Goal: Information Seeking & Learning: Check status

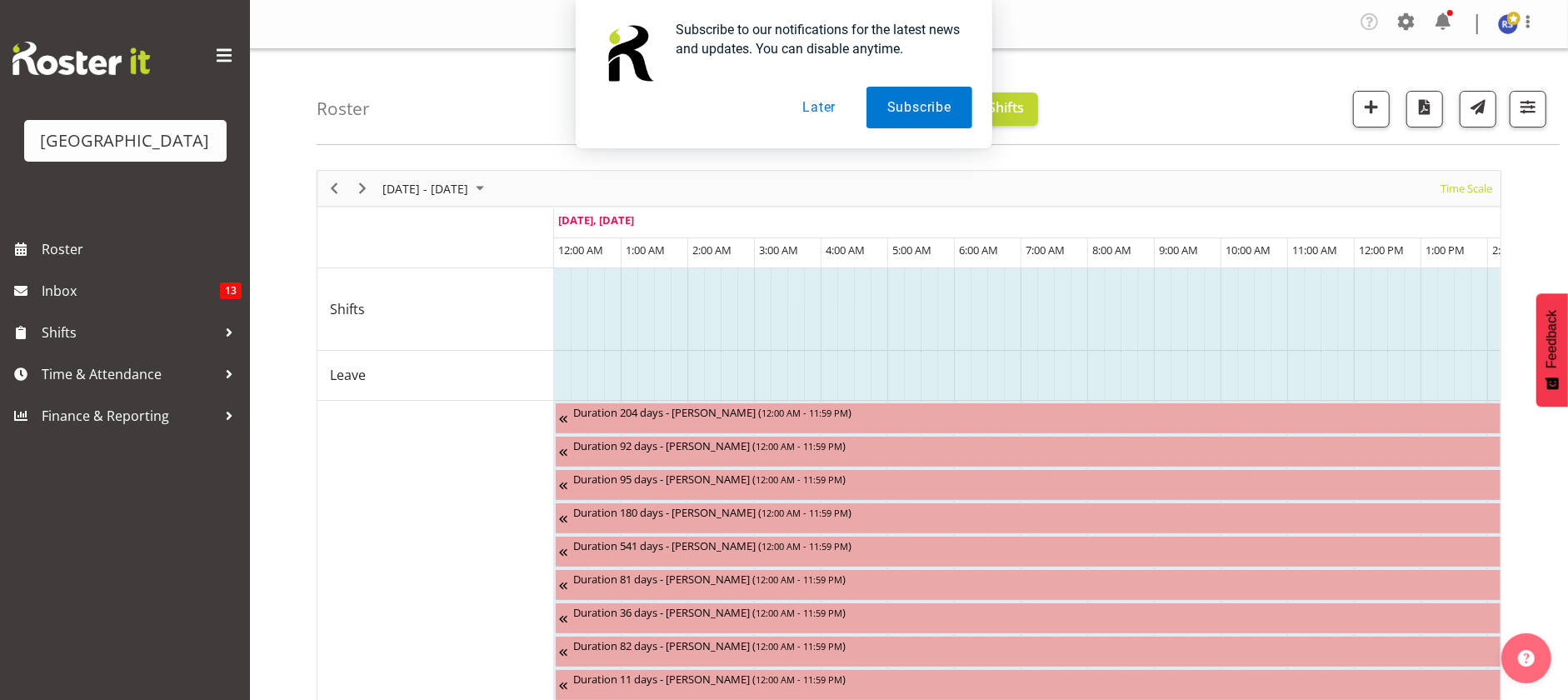
click at [827, 112] on button "Later" at bounding box center [819, 107] width 75 height 42
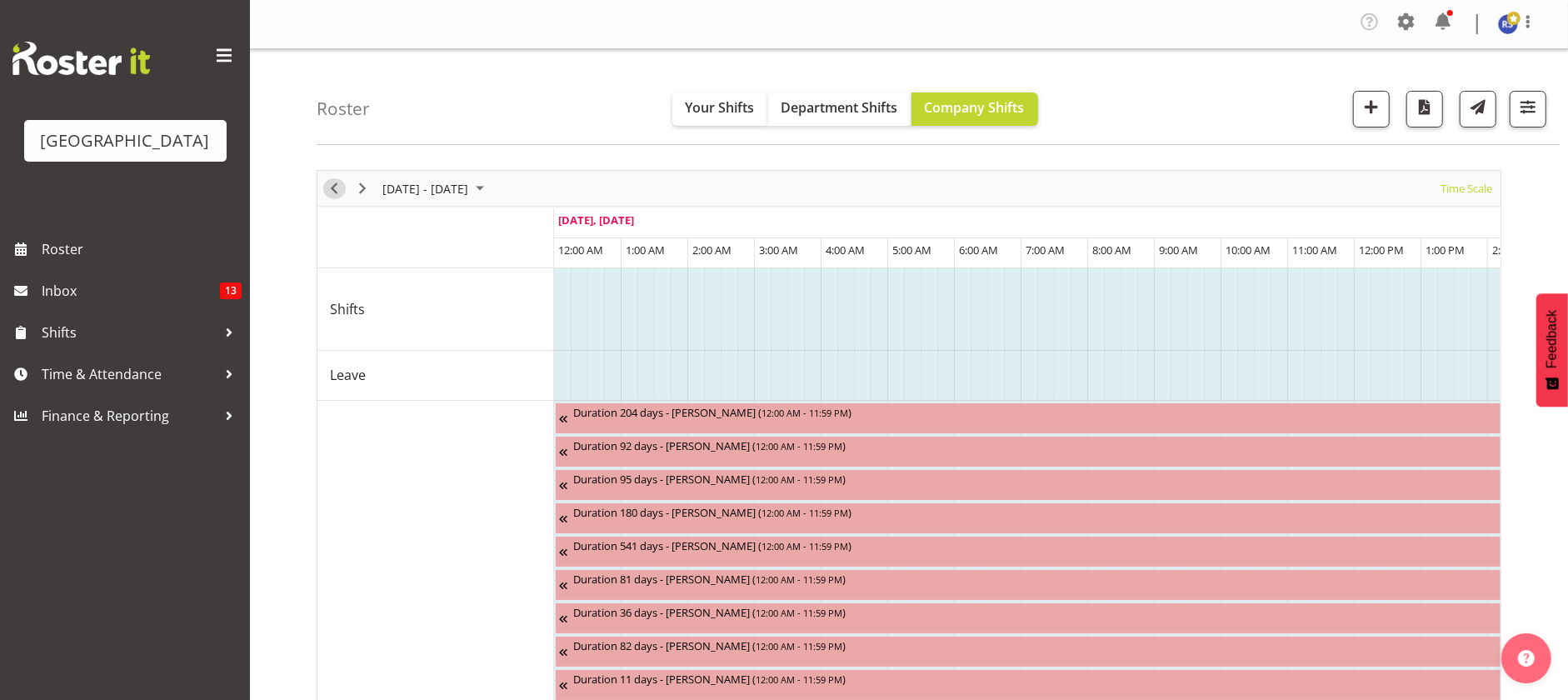
click at [331, 185] on span "Previous" at bounding box center [334, 189] width 20 height 21
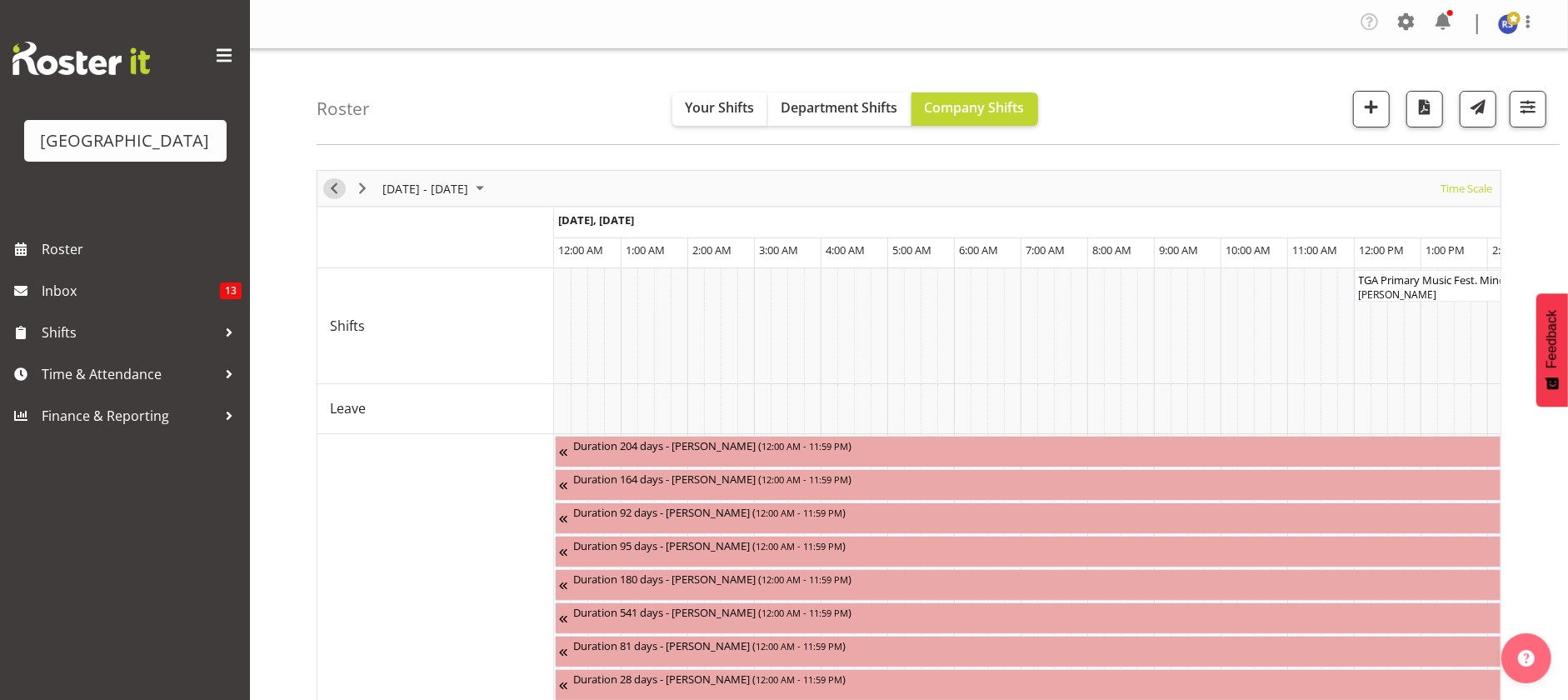
click at [331, 185] on span "Previous" at bounding box center [334, 189] width 20 height 21
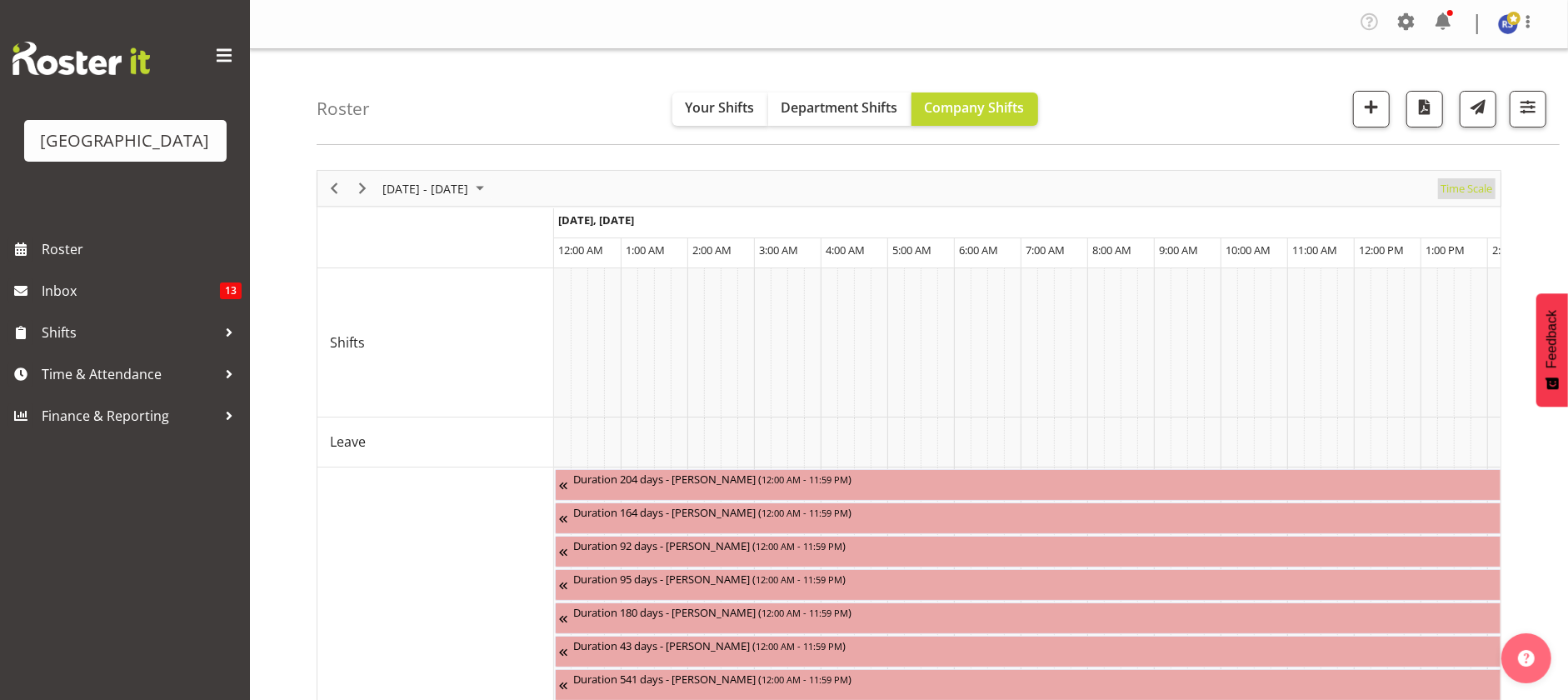
click at [1466, 188] on span "Time Scale" at bounding box center [1466, 189] width 55 height 21
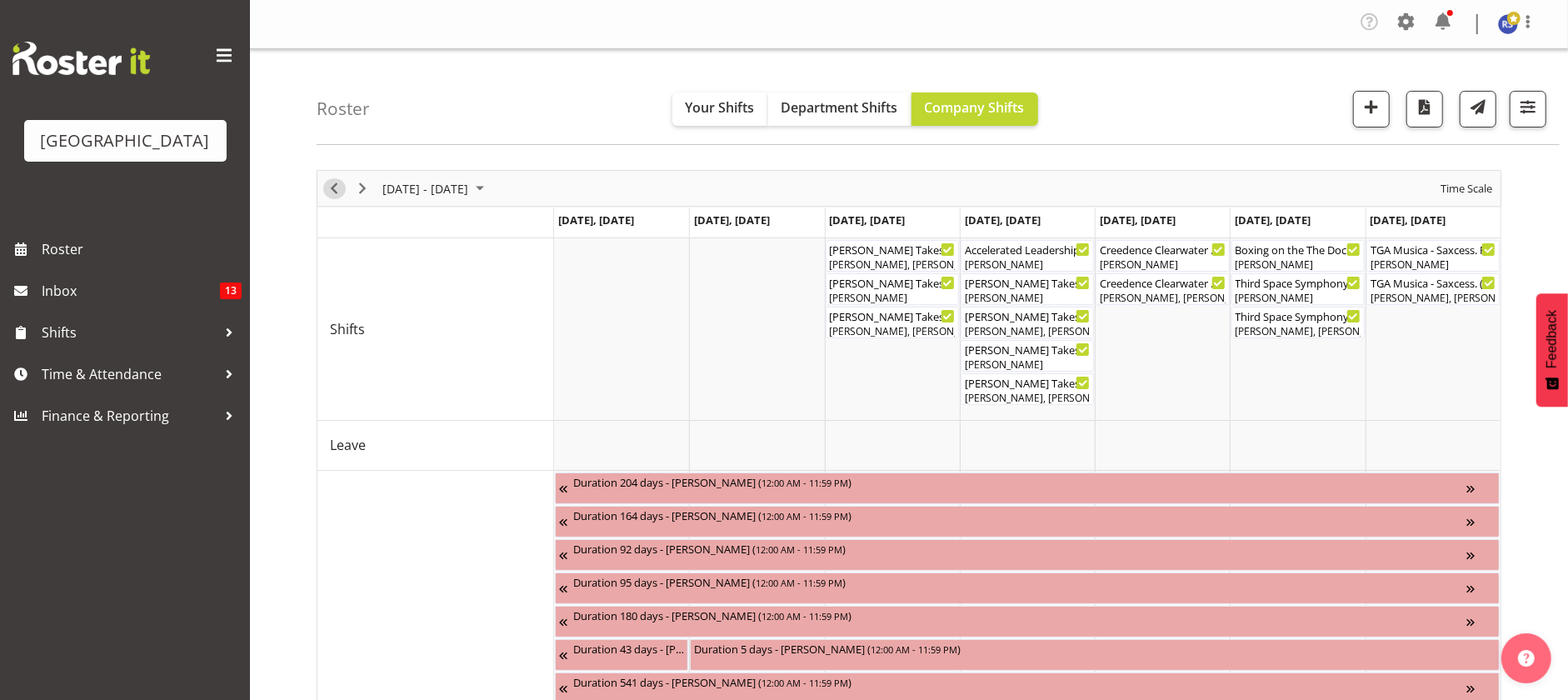
click at [327, 195] on span "Previous" at bounding box center [334, 189] width 20 height 21
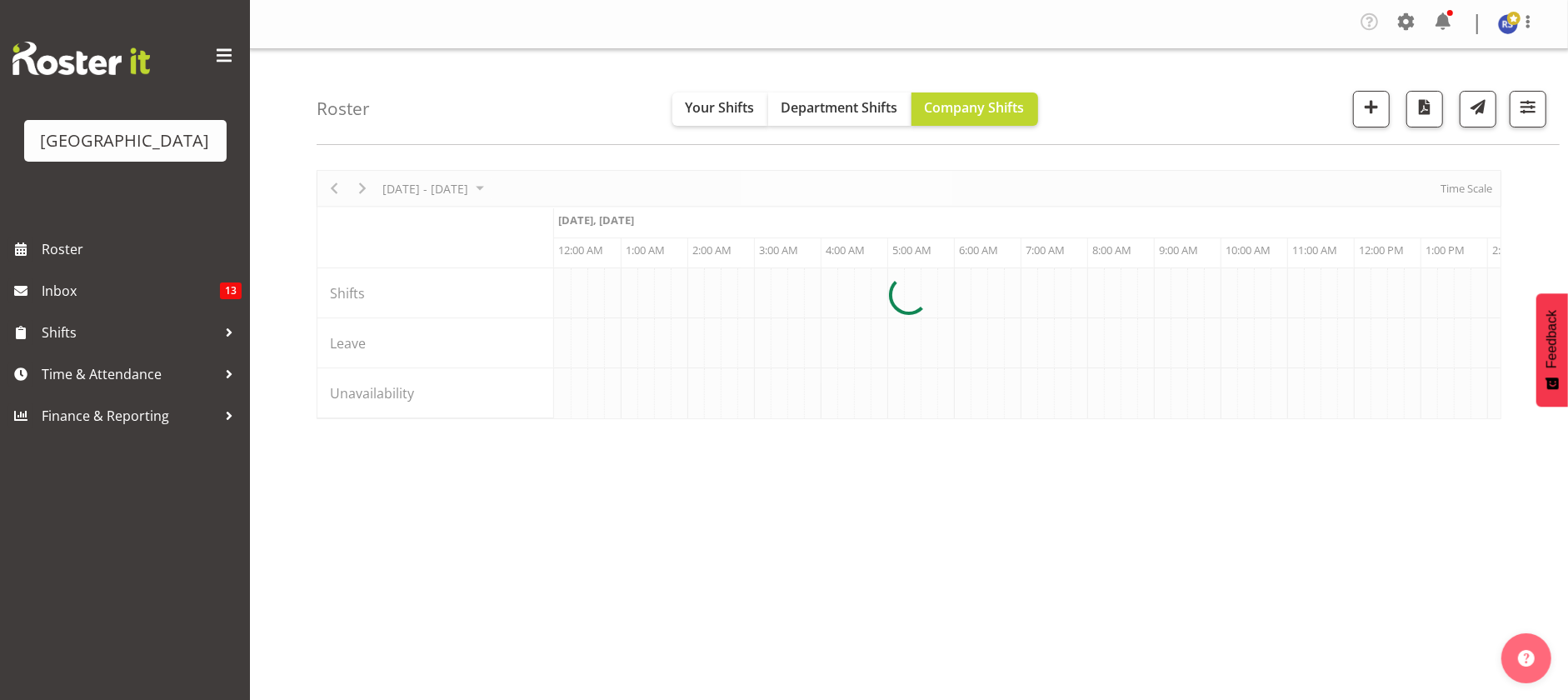
click at [1456, 181] on div at bounding box center [908, 294] width 1185 height 249
click at [1455, 186] on div at bounding box center [908, 294] width 1185 height 249
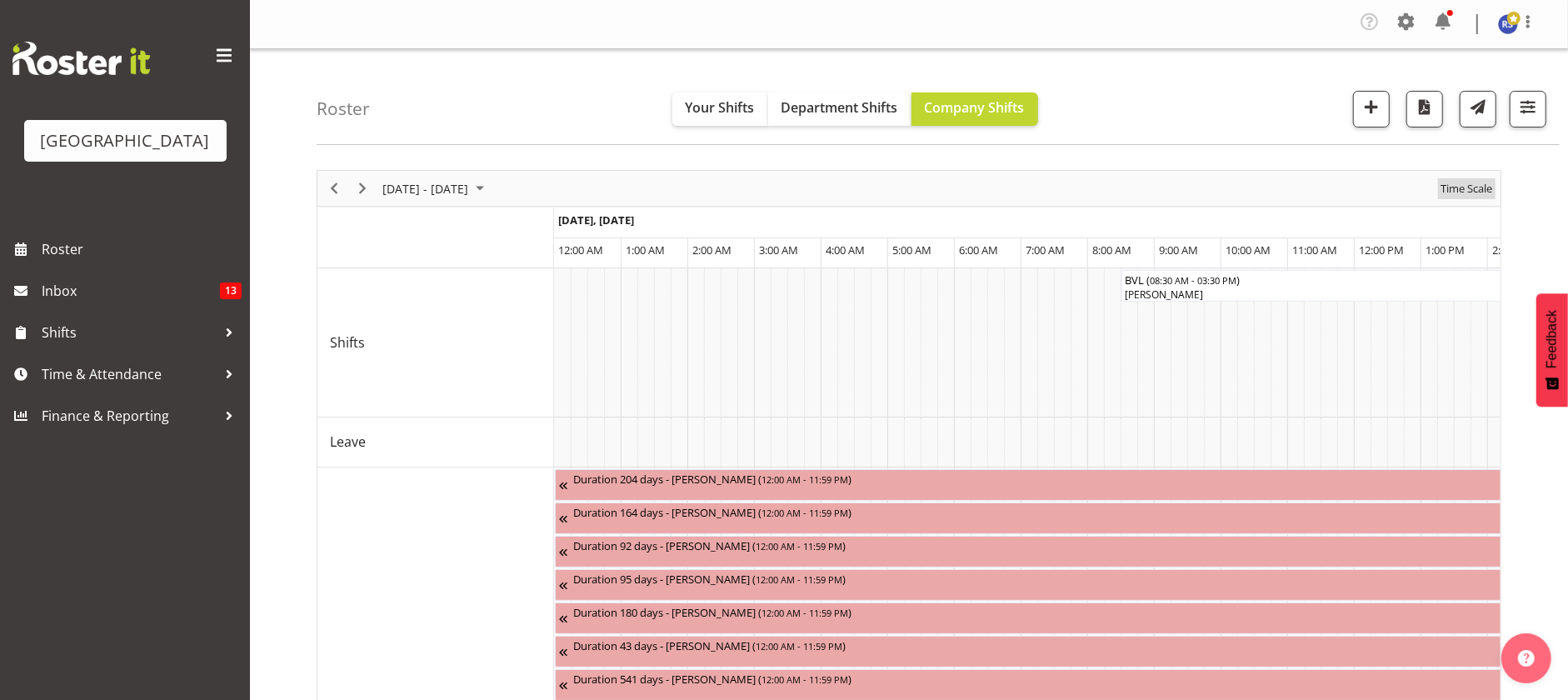
click at [1455, 186] on span "Time Scale" at bounding box center [1466, 189] width 55 height 21
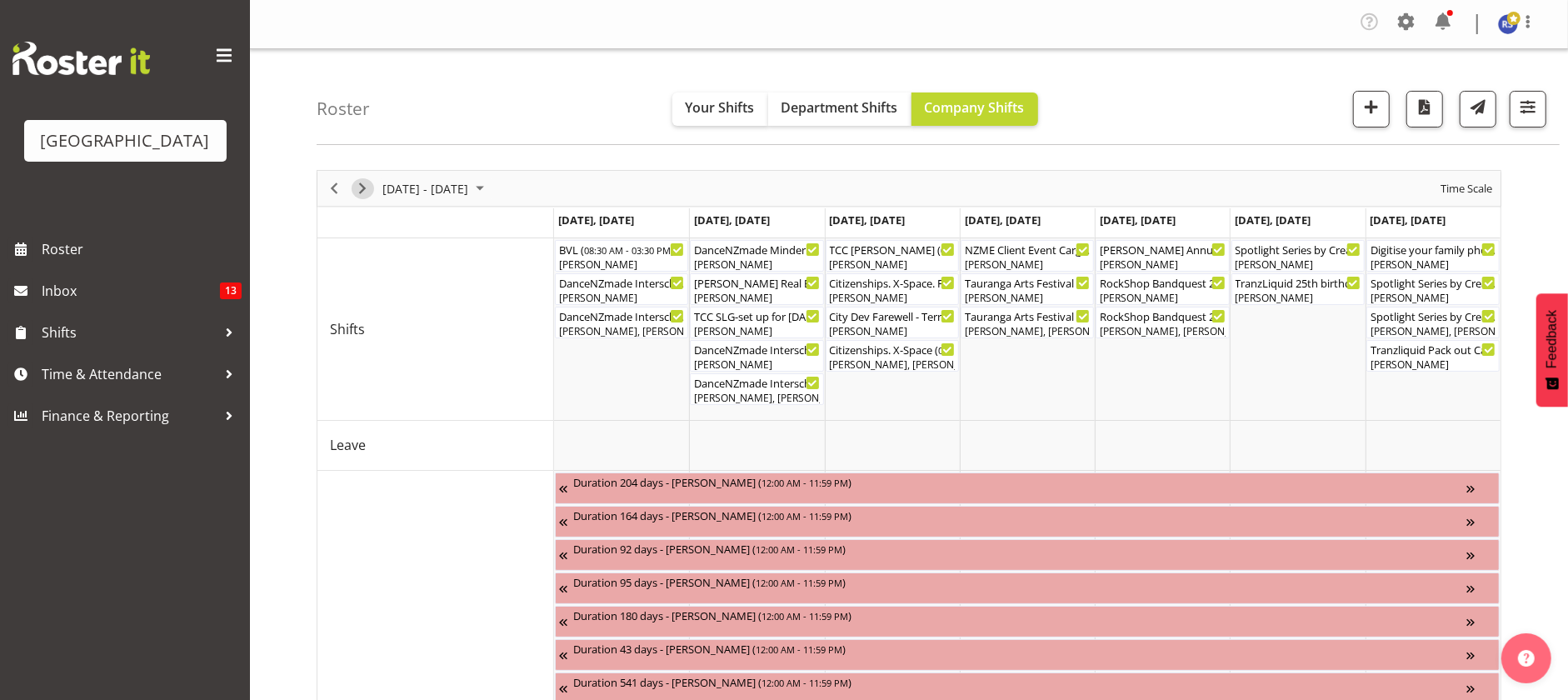
click at [361, 188] on span "Next" at bounding box center [362, 189] width 20 height 21
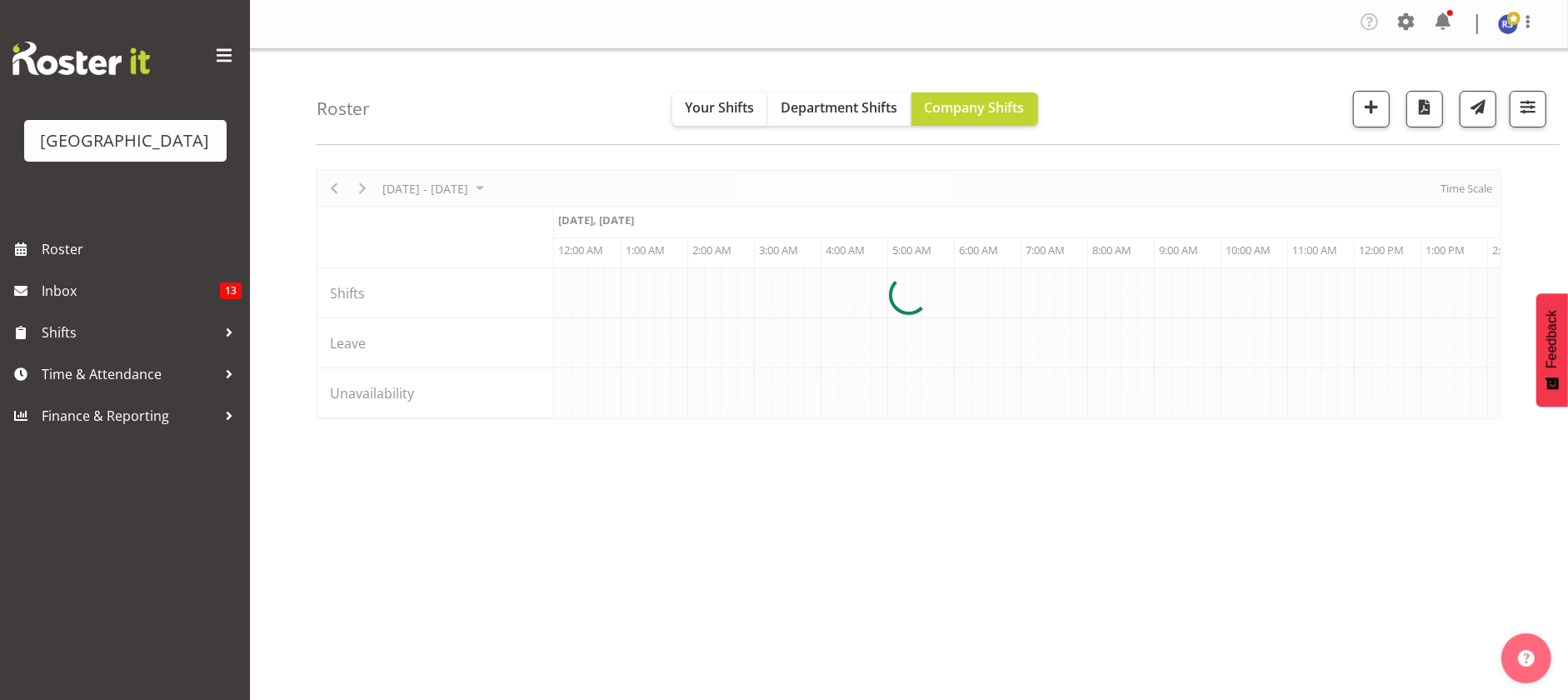
click at [1484, 187] on div at bounding box center [908, 294] width 1185 height 249
click at [1467, 187] on div at bounding box center [908, 294] width 1185 height 249
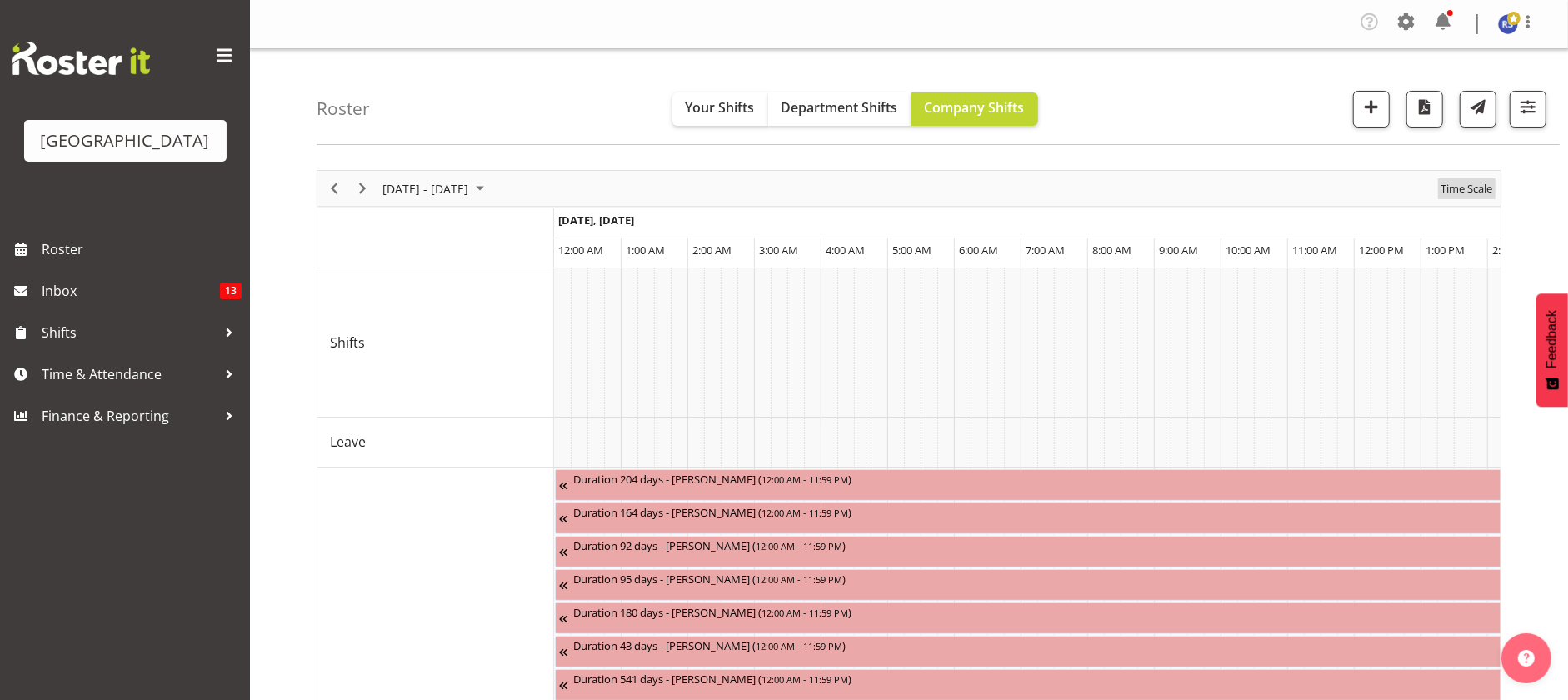
click at [1467, 187] on span "Time Scale" at bounding box center [1466, 189] width 55 height 21
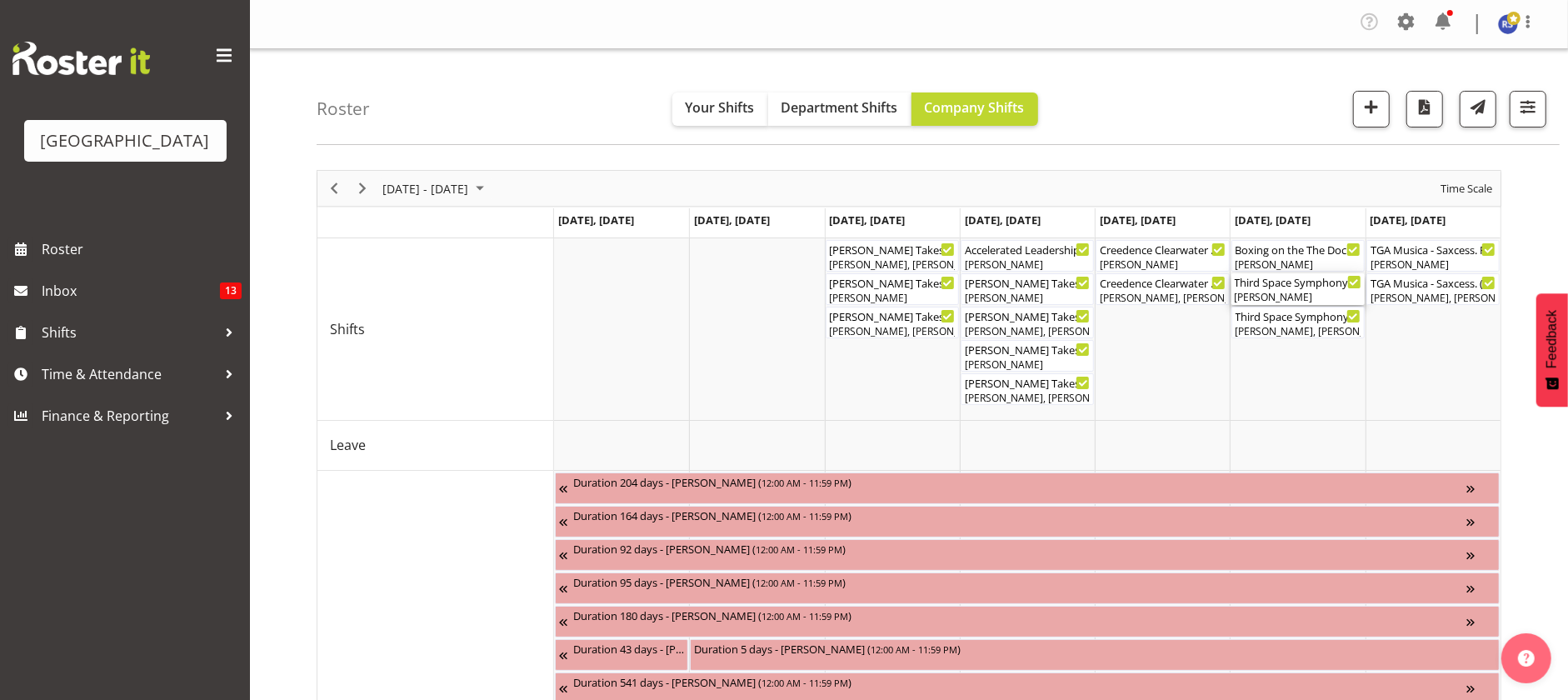
click at [1280, 285] on div "Third Space Symphony FOHM shift ( 05:45 PM - 10:45 PM )" at bounding box center [1298, 281] width 126 height 17
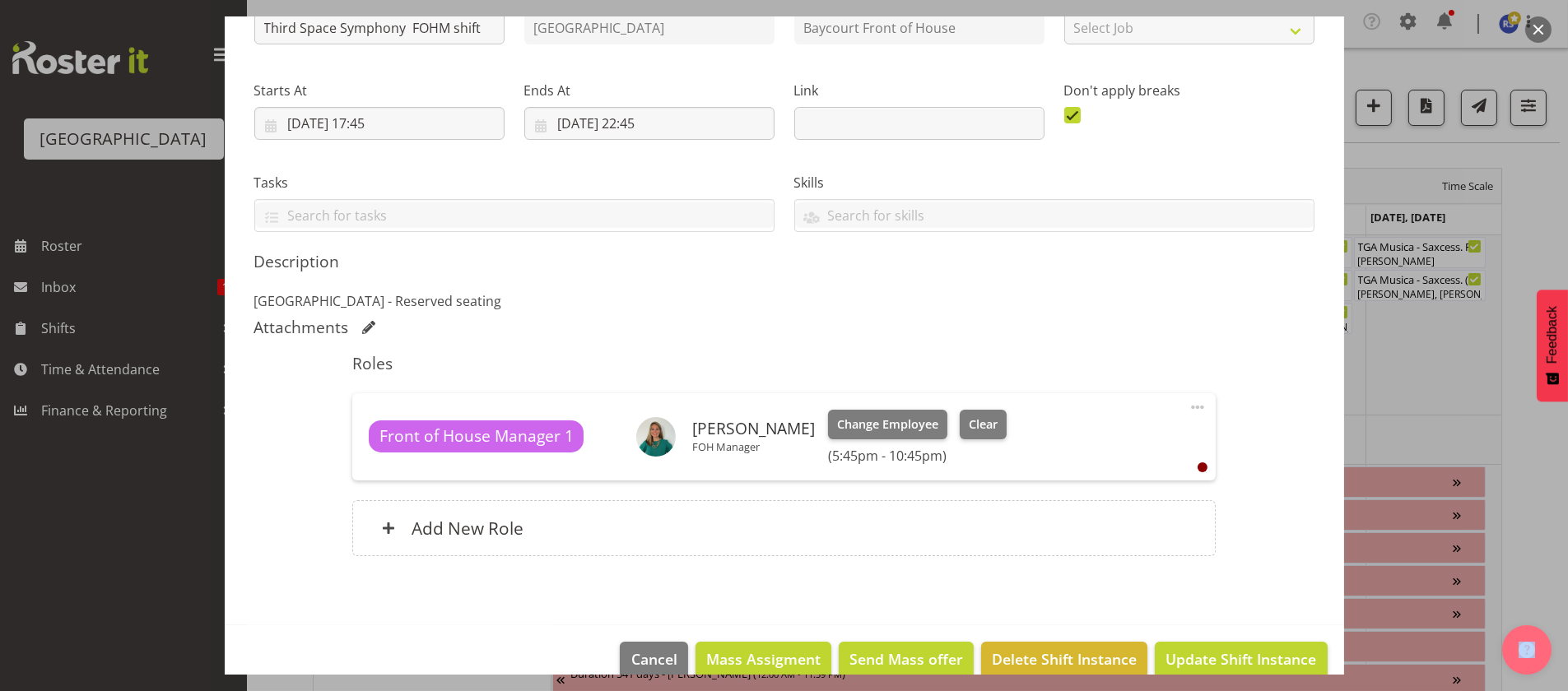
scroll to position [234, 0]
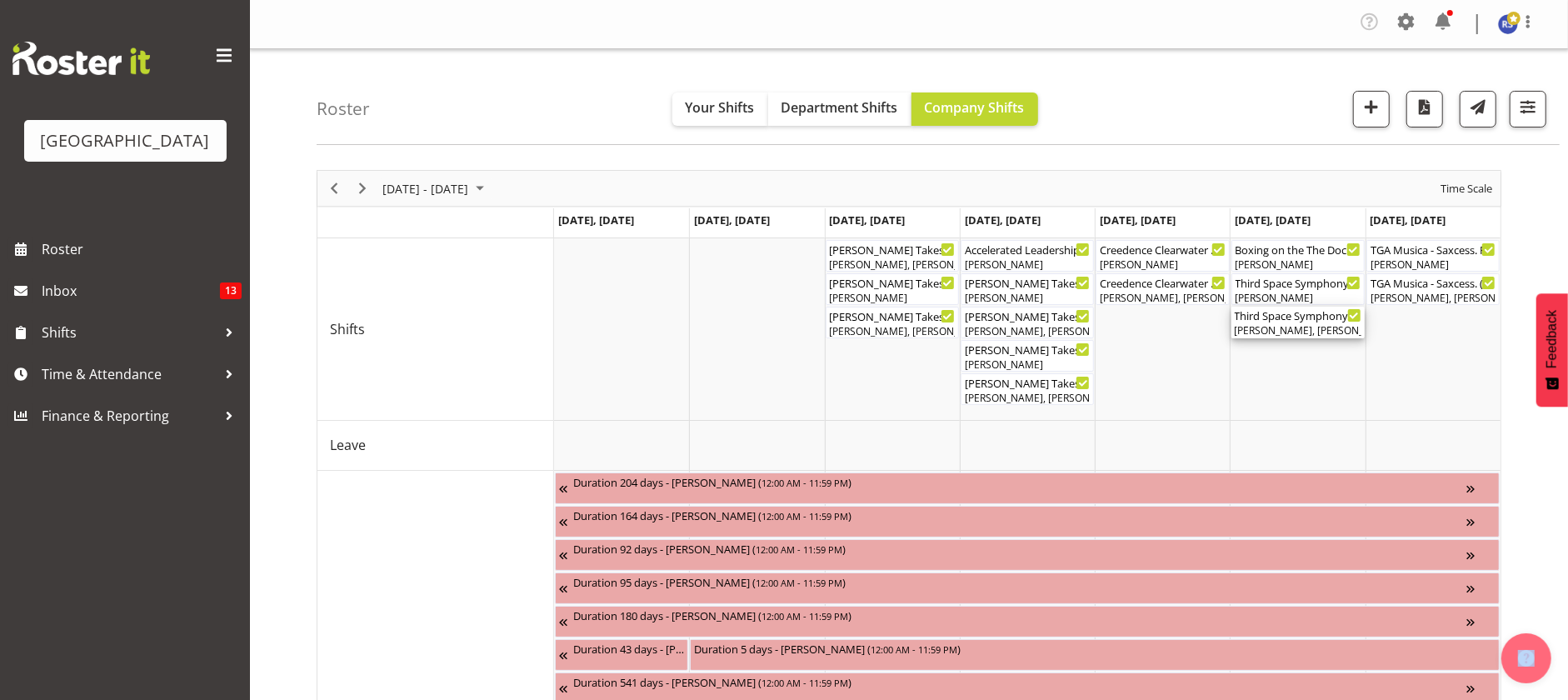
click at [1267, 323] on div "Third Space Symphony ( 06:30 PM - 10:30 PM ) [PERSON_NAME], [PERSON_NAME], [PER…" at bounding box center [1298, 323] width 126 height 32
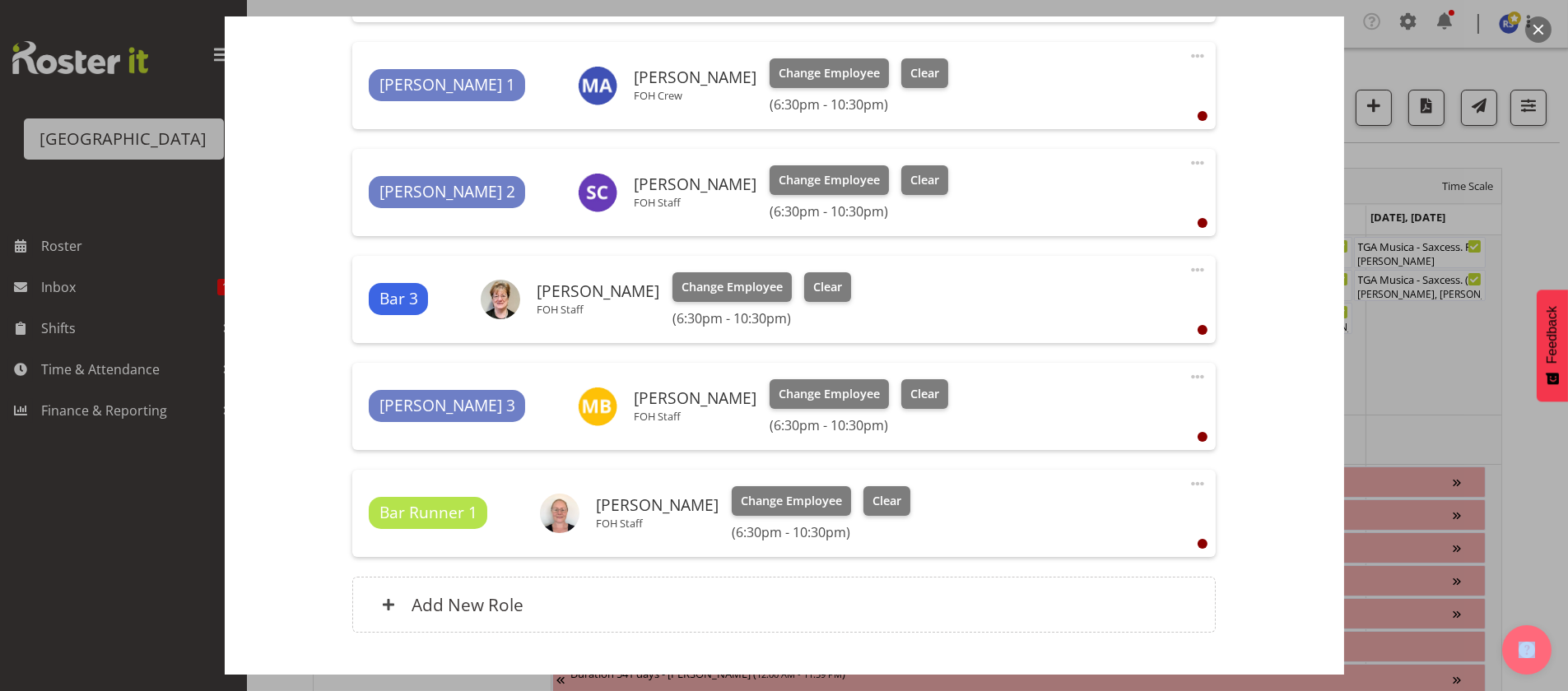
scroll to position [1028, 0]
